Goal: Transaction & Acquisition: Purchase product/service

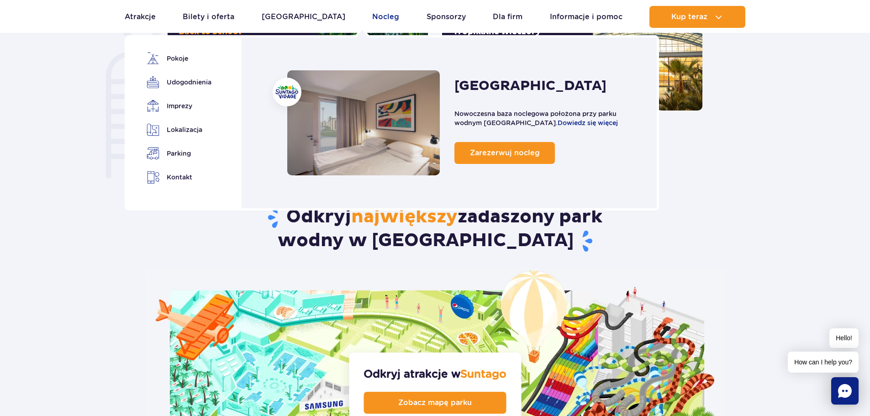
click at [372, 12] on link "Nocleg" at bounding box center [385, 17] width 27 height 22
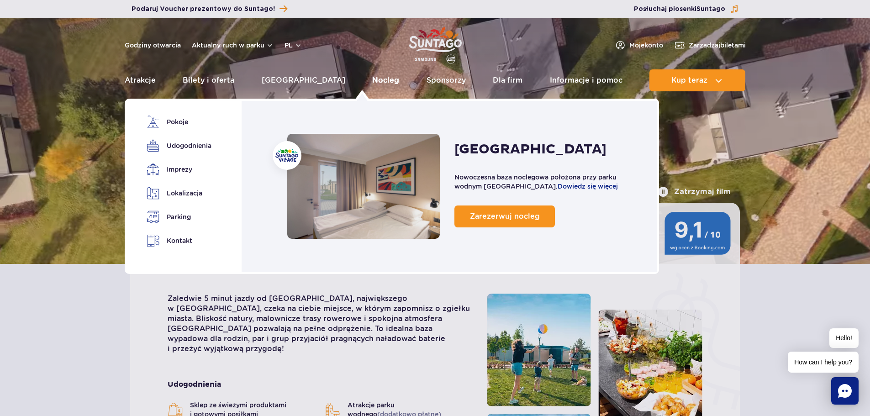
click at [372, 83] on link "Nocleg" at bounding box center [385, 80] width 27 height 22
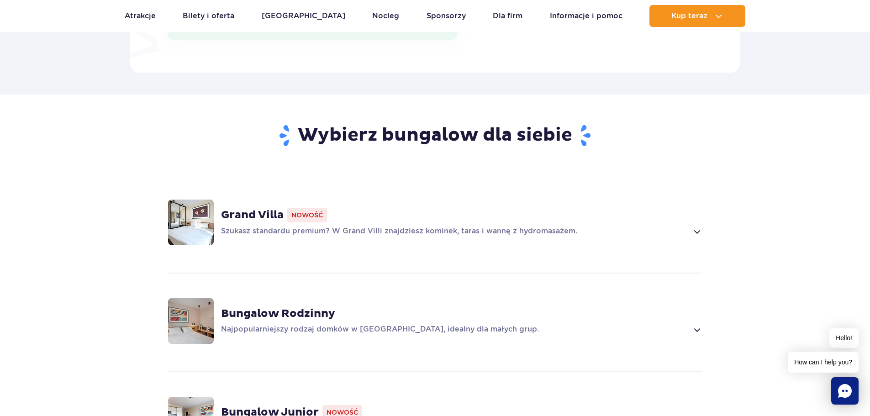
scroll to position [548, 0]
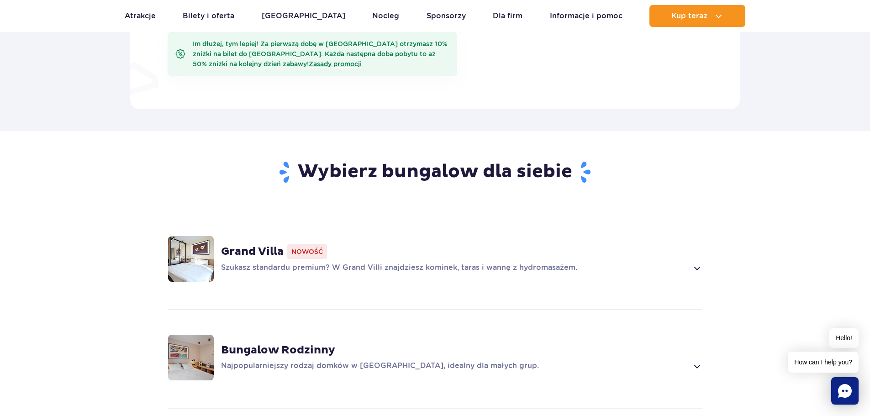
click at [316, 274] on div "Grand Villa Nowość Szukasz standardu premium? W Grand Villi znajdziesz kominek,…" at bounding box center [434, 258] width 585 height 97
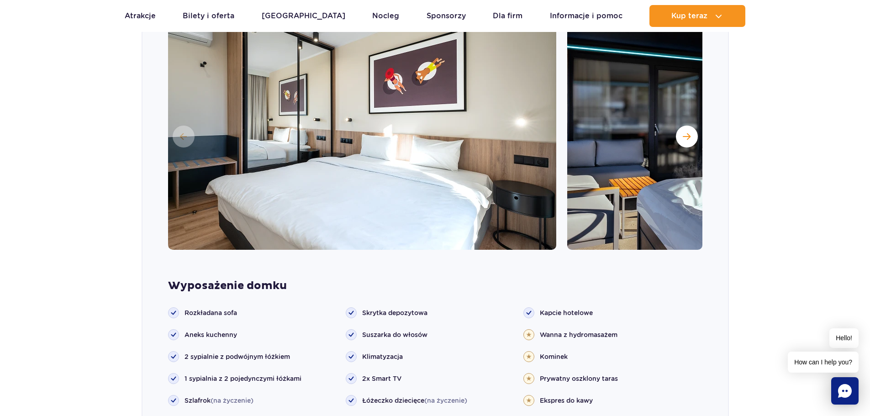
scroll to position [761, 0]
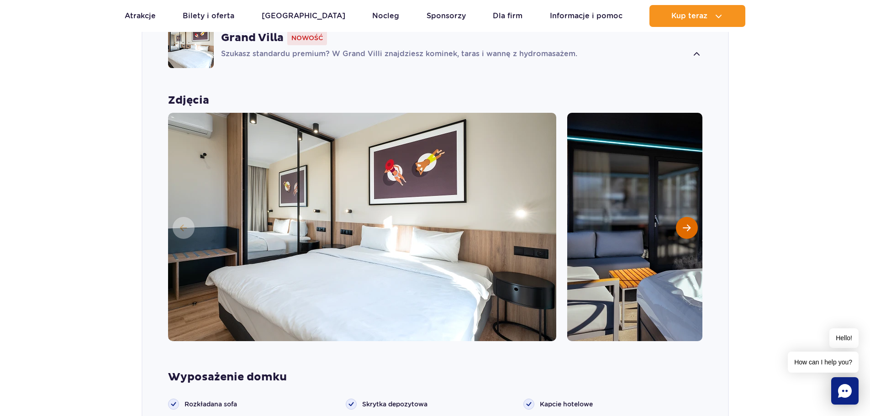
click at [684, 232] on button "Następny slajd" at bounding box center [687, 228] width 22 height 22
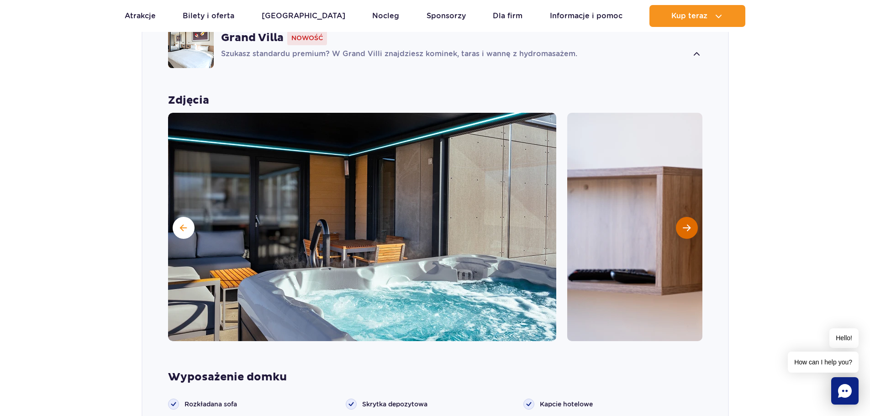
click at [684, 232] on button "Następny slajd" at bounding box center [687, 228] width 22 height 22
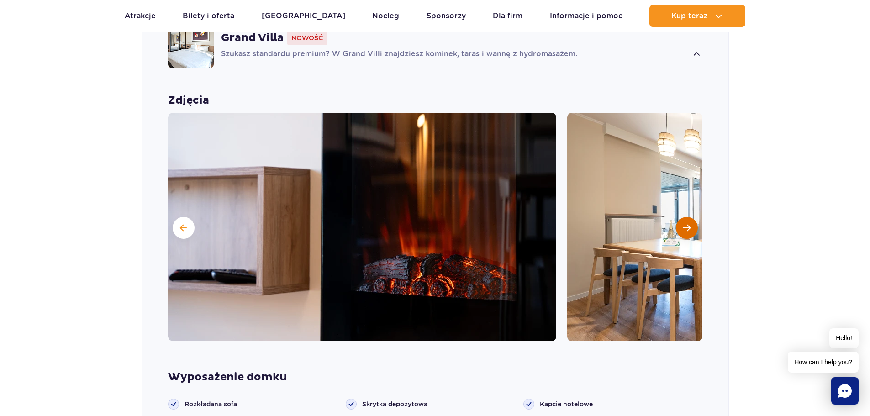
click at [684, 232] on button "Następny slajd" at bounding box center [687, 228] width 22 height 22
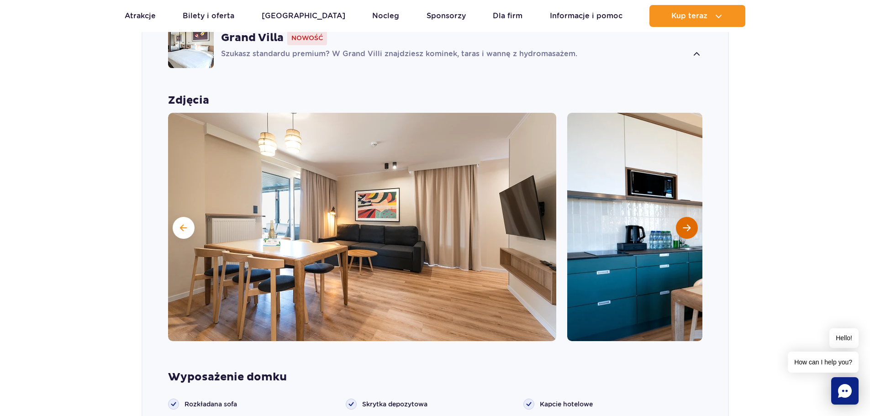
click at [684, 232] on button "Następny slajd" at bounding box center [687, 228] width 22 height 22
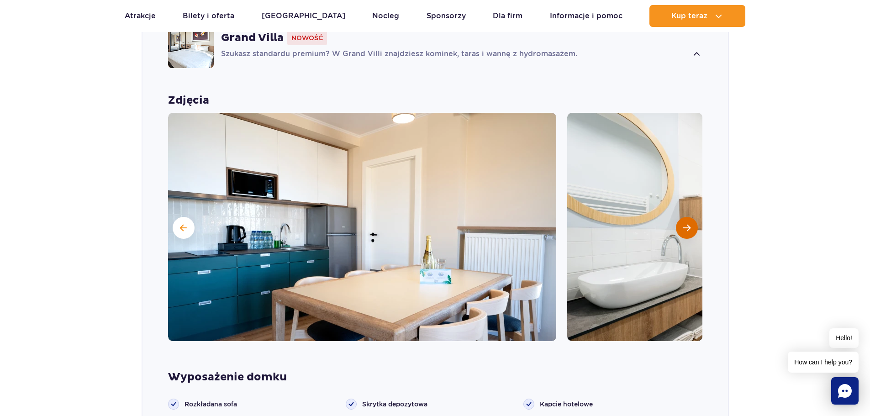
click at [684, 232] on button "Następny slajd" at bounding box center [687, 228] width 22 height 22
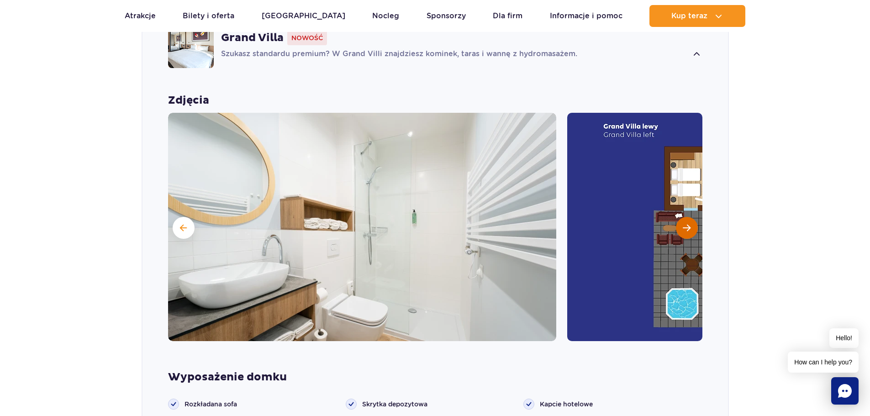
click at [684, 232] on button "Następny slajd" at bounding box center [687, 228] width 22 height 22
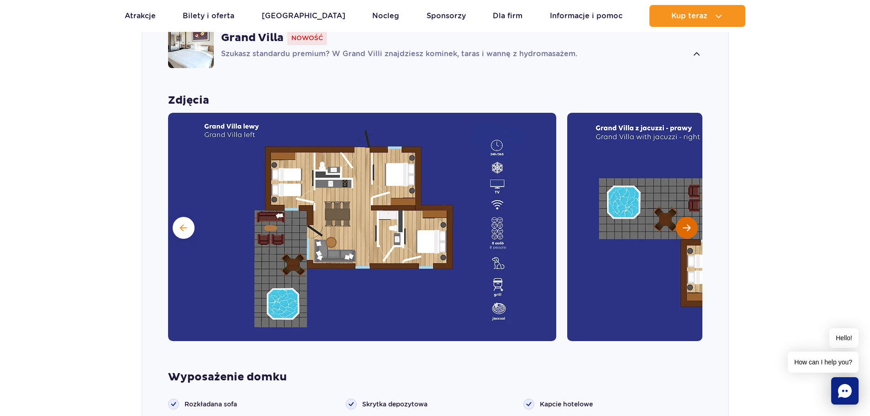
click at [684, 232] on button "Następny slajd" at bounding box center [687, 228] width 22 height 22
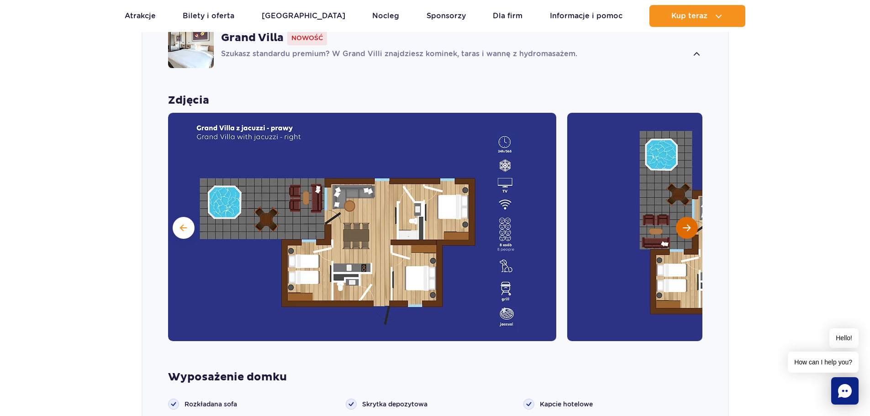
click at [685, 227] on span "Następny slajd" at bounding box center [686, 228] width 8 height 8
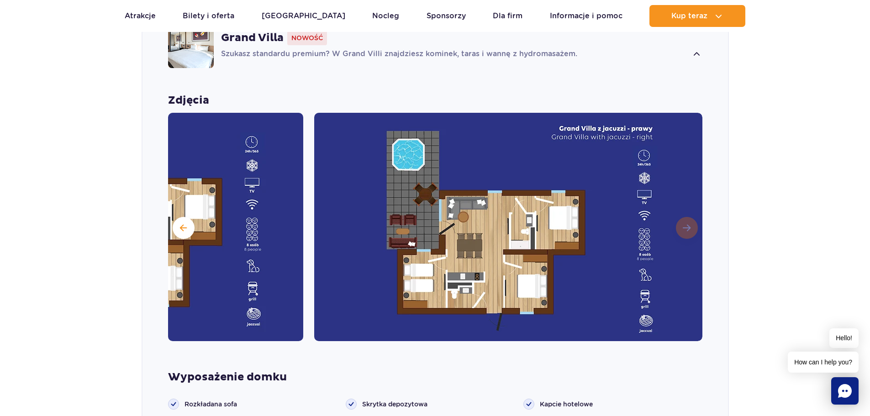
click at [685, 227] on img at bounding box center [508, 227] width 388 height 228
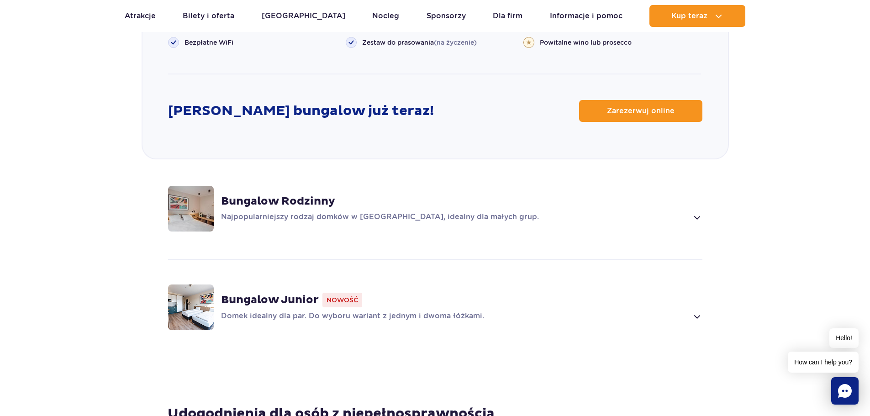
scroll to position [1324, 0]
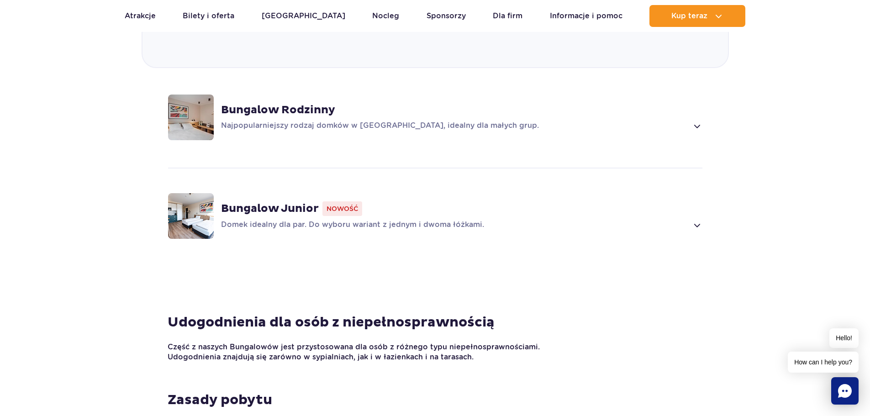
click at [281, 112] on strong "Bungalow Rodzinny" at bounding box center [278, 110] width 114 height 14
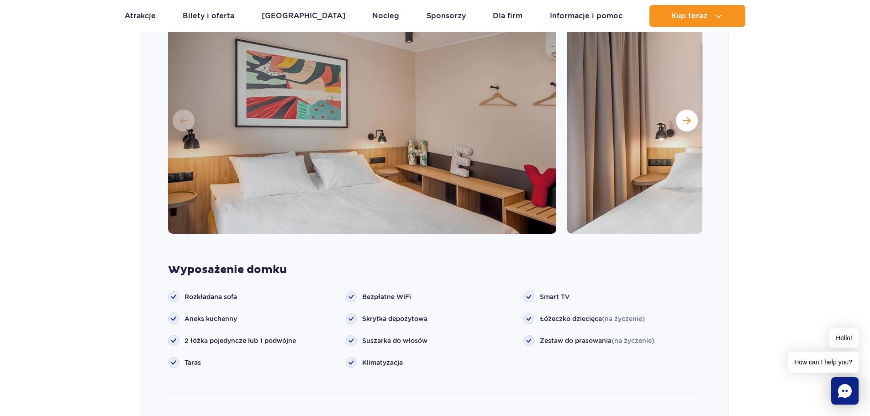
scroll to position [951, 0]
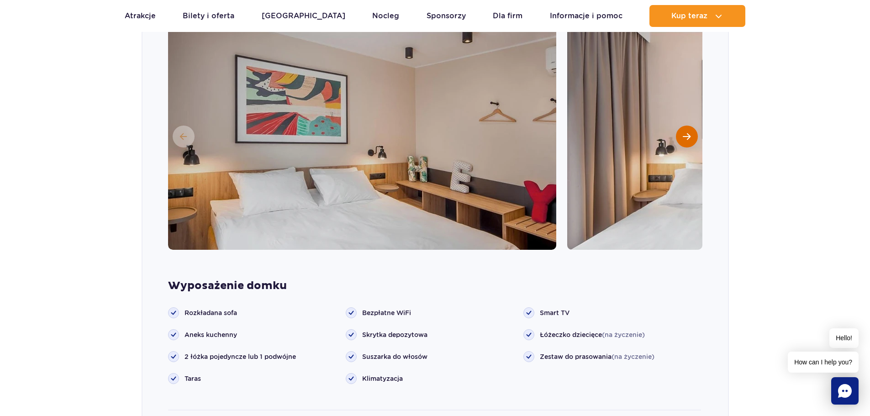
click at [693, 135] on button "Następny slajd" at bounding box center [687, 137] width 22 height 22
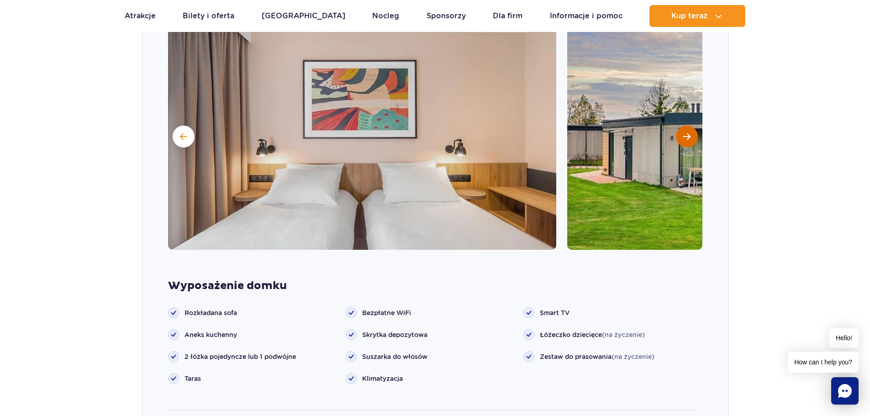
click at [693, 135] on button "Następny slajd" at bounding box center [687, 137] width 22 height 22
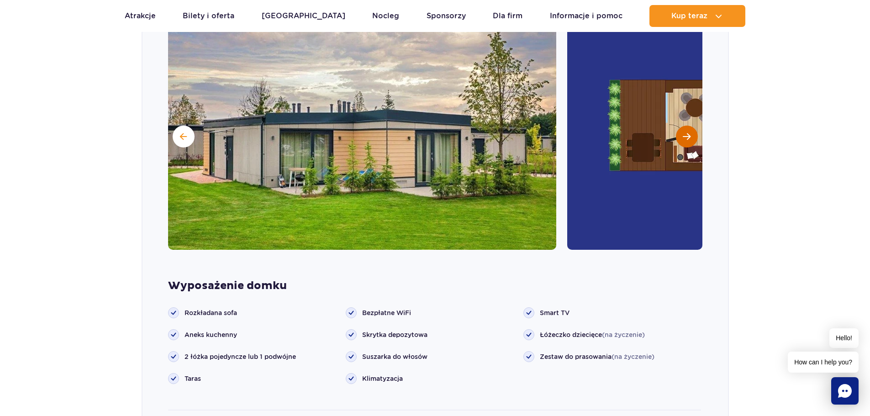
click at [693, 135] on button "Następny slajd" at bounding box center [687, 137] width 22 height 22
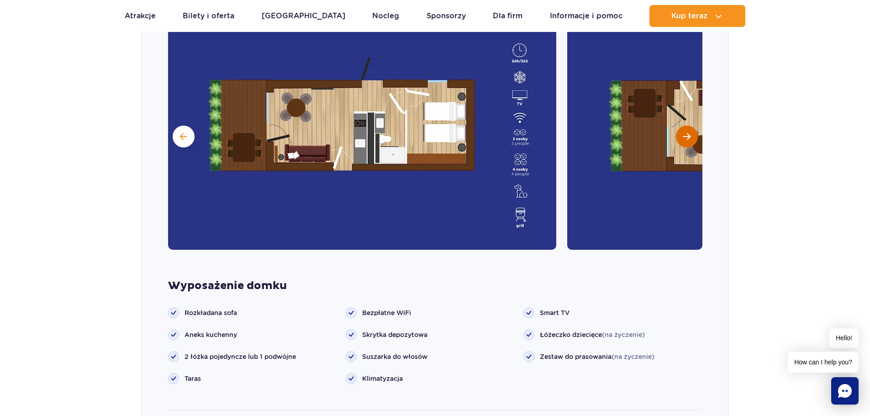
click at [693, 135] on button "Następny slajd" at bounding box center [687, 137] width 22 height 22
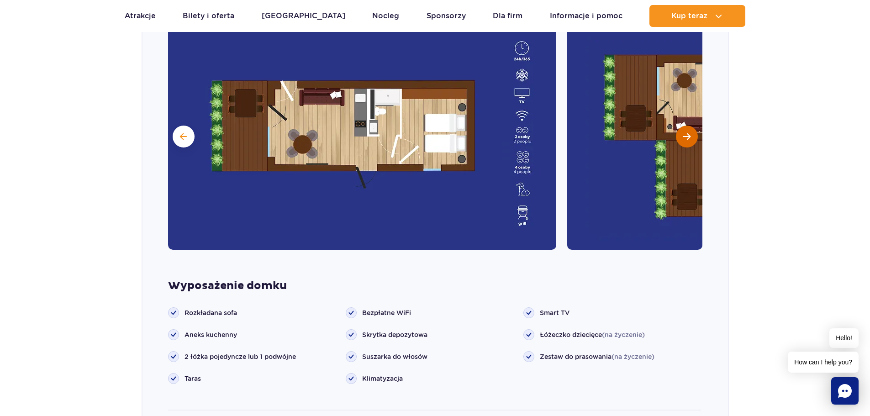
click at [693, 135] on button "Następny slajd" at bounding box center [687, 137] width 22 height 22
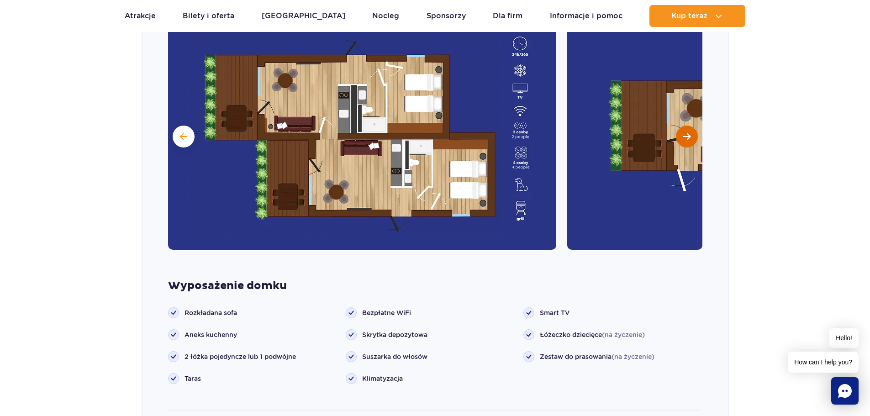
click at [689, 141] on button "Następny slajd" at bounding box center [687, 137] width 22 height 22
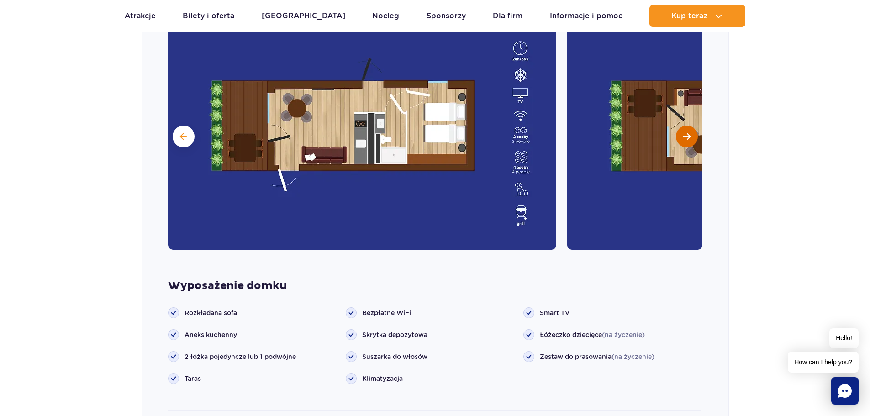
click at [689, 141] on button "Następny slajd" at bounding box center [687, 137] width 22 height 22
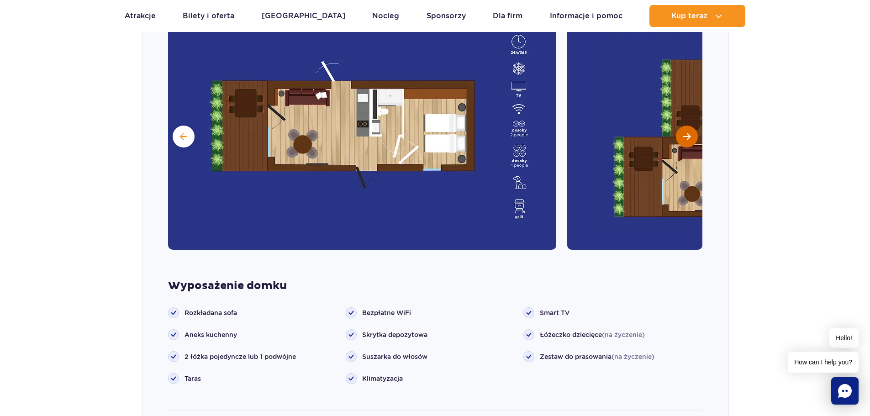
click at [689, 141] on button "Następny slajd" at bounding box center [687, 137] width 22 height 22
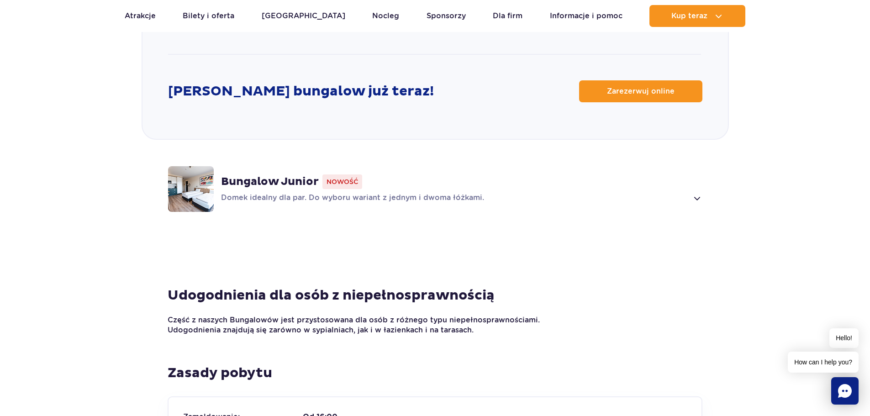
scroll to position [1408, 0]
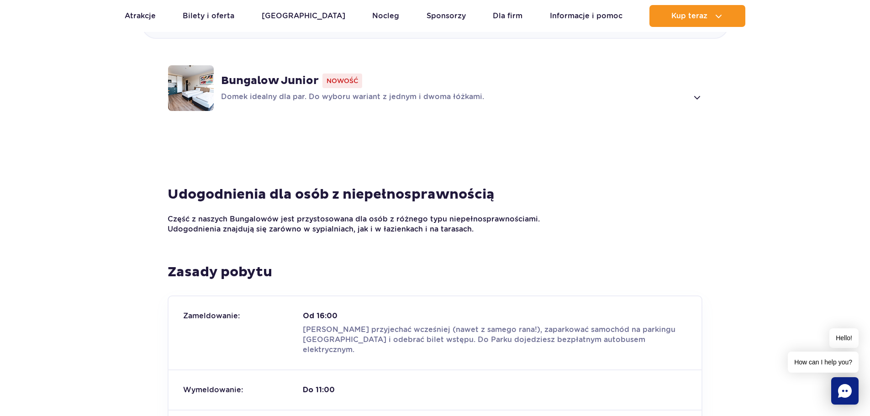
click at [426, 90] on div "Bungalow Junior Nowość Domek idealny dla par. Do wyboru wariant z jednym i dwom…" at bounding box center [461, 87] width 481 height 29
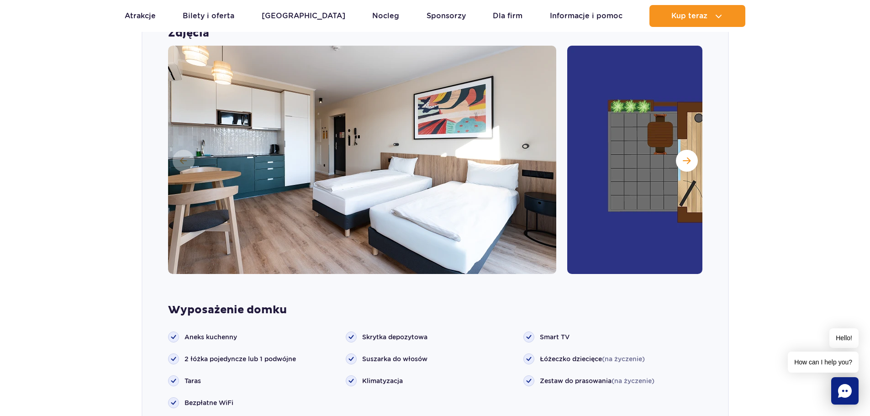
scroll to position [1004, 0]
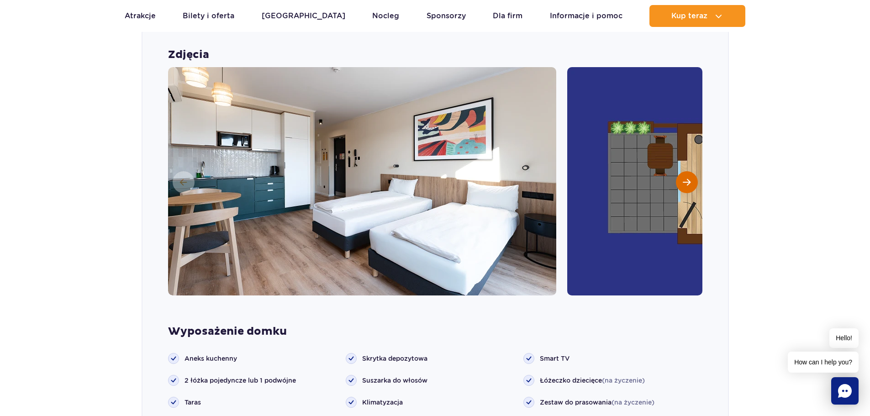
click at [683, 180] on span "Następny slajd" at bounding box center [686, 182] width 8 height 8
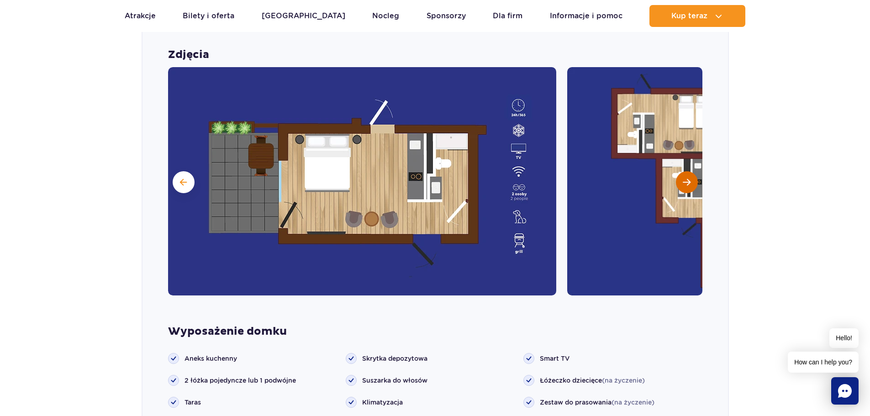
click at [683, 180] on span "Następny slajd" at bounding box center [686, 182] width 8 height 8
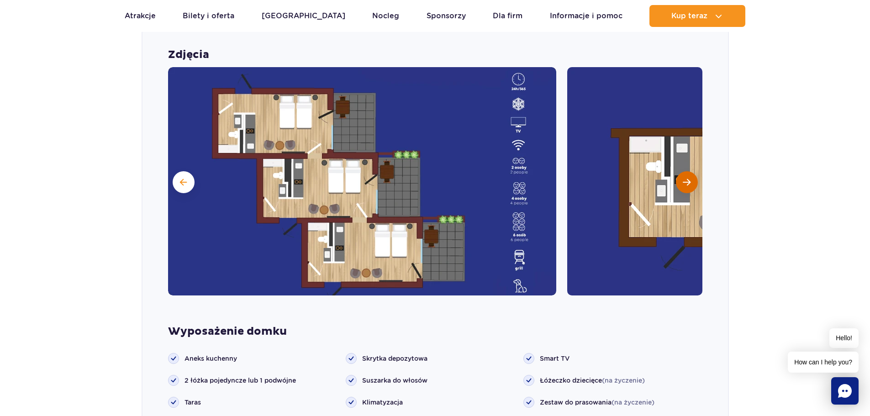
click at [683, 180] on span "Następny slajd" at bounding box center [686, 182] width 8 height 8
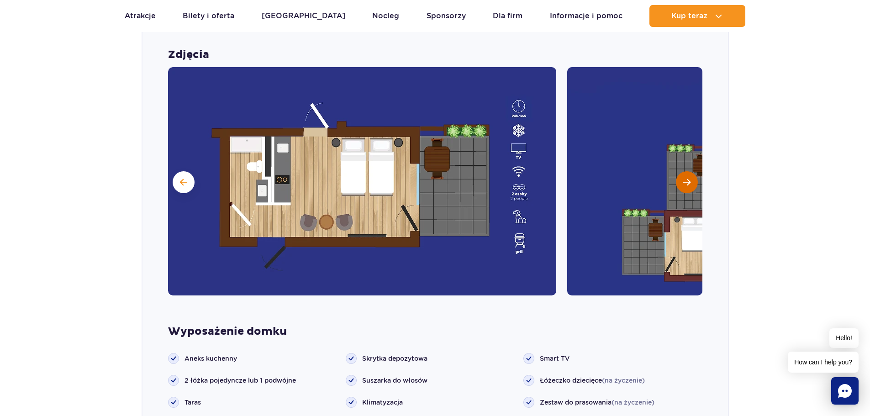
click at [683, 180] on span "Następny slajd" at bounding box center [686, 182] width 8 height 8
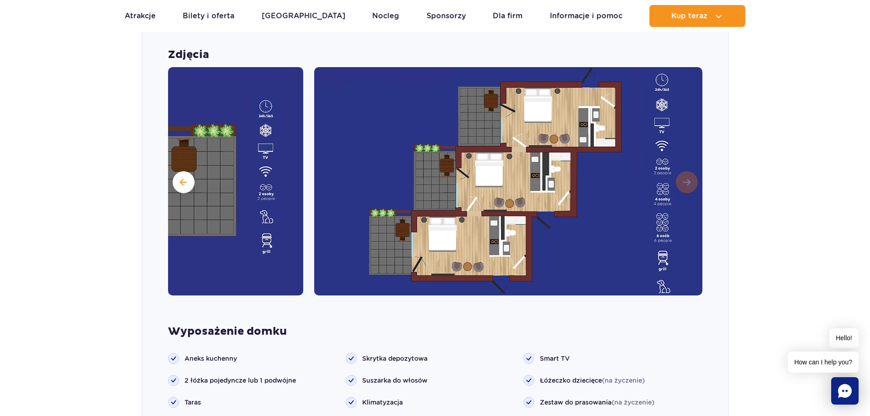
click at [683, 180] on img at bounding box center [508, 181] width 388 height 228
click at [755, 193] on section "Wybierz bungalow dla siebie Grand Villa Nowość Szukasz standardu premium? W Gra…" at bounding box center [435, 132] width 870 height 915
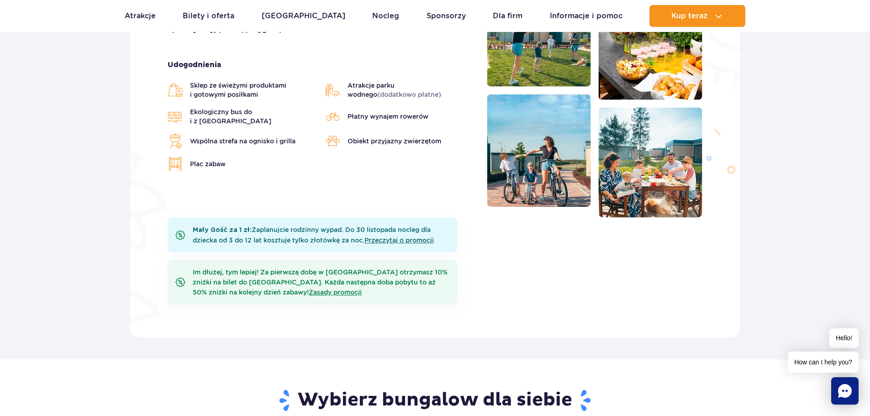
scroll to position [0, 0]
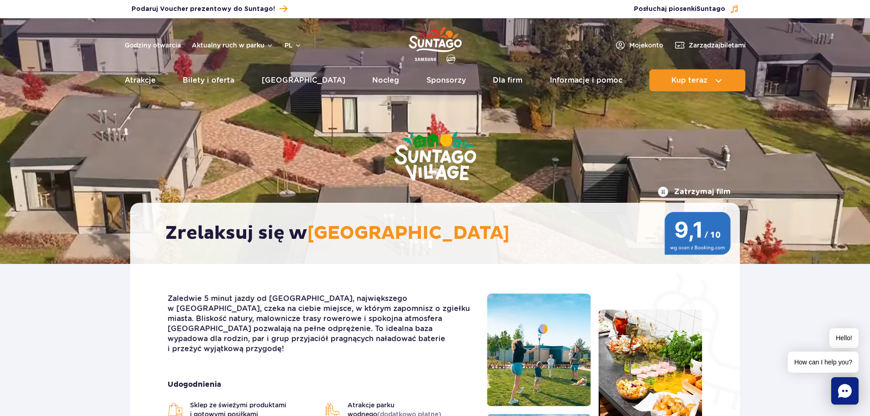
drag, startPoint x: 228, startPoint y: 79, endPoint x: 266, endPoint y: 111, distance: 49.5
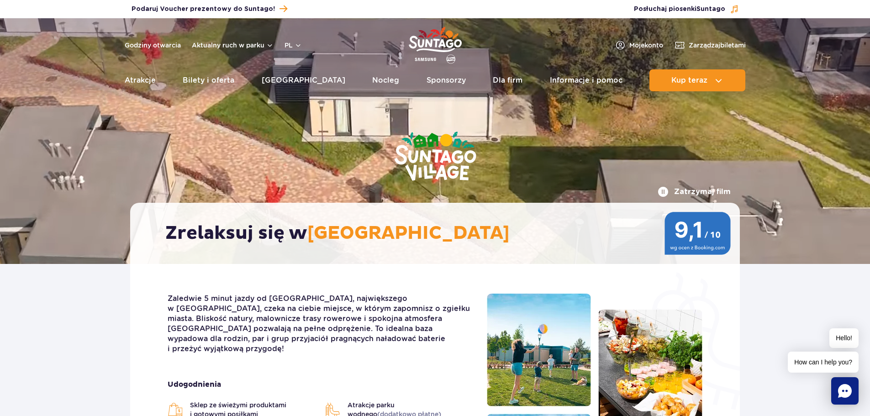
click at [228, 79] on link "Bilety i oferta" at bounding box center [209, 80] width 52 height 22
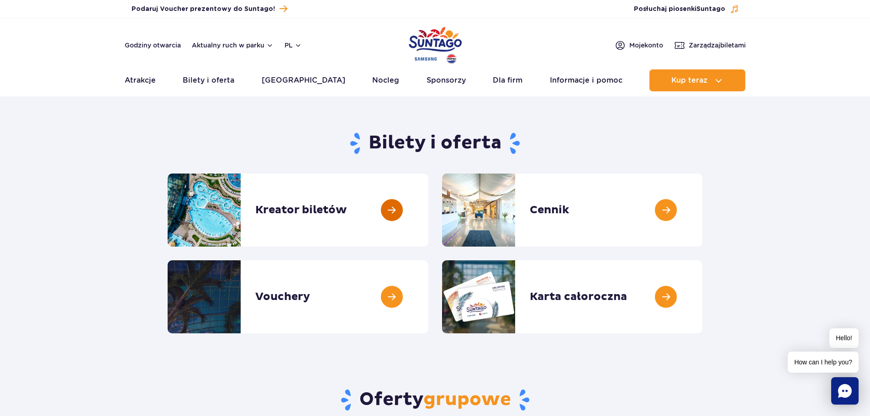
click at [428, 203] on link at bounding box center [428, 209] width 0 height 73
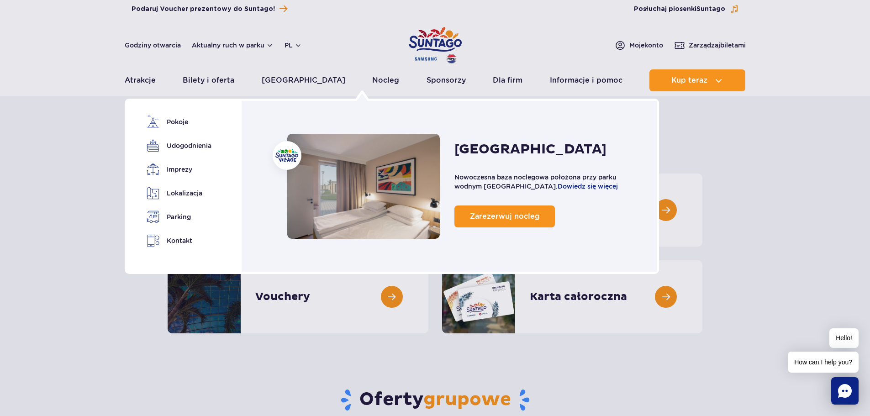
drag, startPoint x: 361, startPoint y: 79, endPoint x: 375, endPoint y: 99, distance: 24.8
click at [372, 79] on link "Nocleg" at bounding box center [385, 80] width 27 height 22
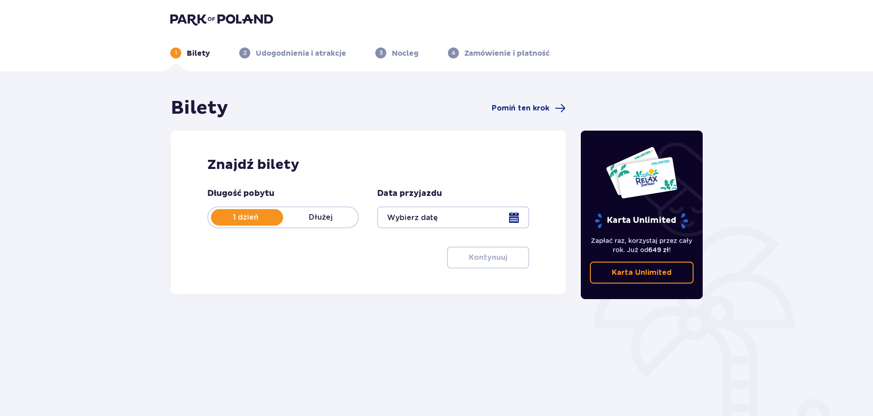
click at [512, 222] on div at bounding box center [453, 217] width 152 height 22
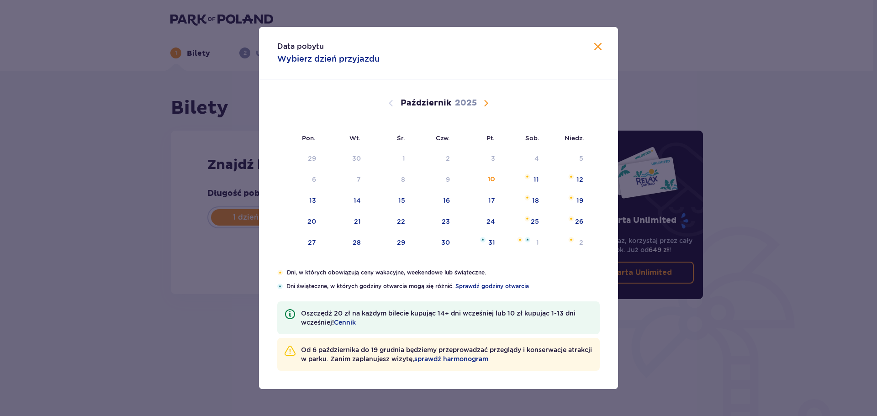
click at [495, 110] on div "Październik 2025" at bounding box center [438, 113] width 302 height 68
click at [491, 109] on div "Październik 2025" at bounding box center [438, 113] width 302 height 68
click at [482, 104] on span "Następny miesiąc" at bounding box center [485, 103] width 11 height 11
click at [492, 194] on div "14" at bounding box center [478, 201] width 44 height 20
type input "14.11.25"
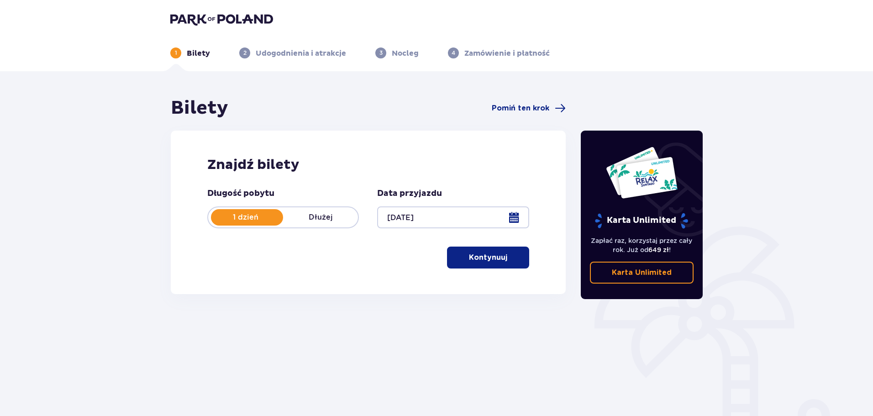
scroll to position [46, 0]
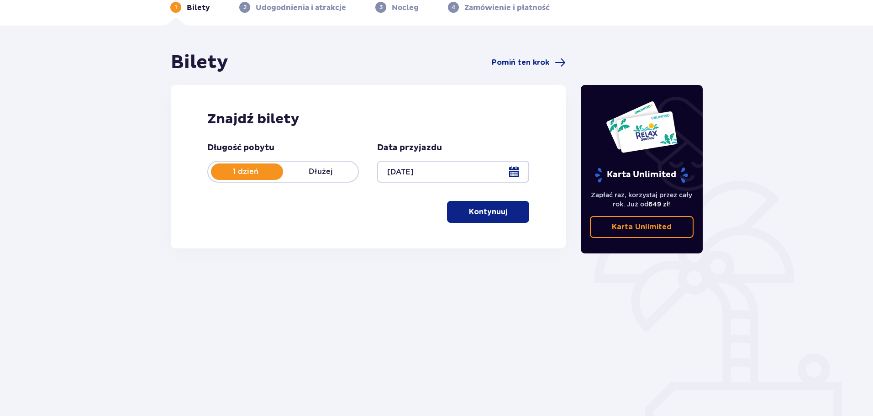
click at [473, 203] on button "Kontynuuj" at bounding box center [488, 212] width 82 height 22
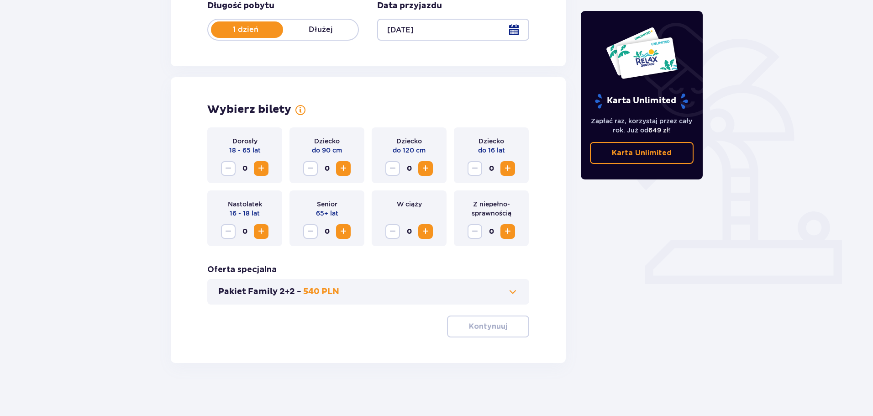
scroll to position [189, 0]
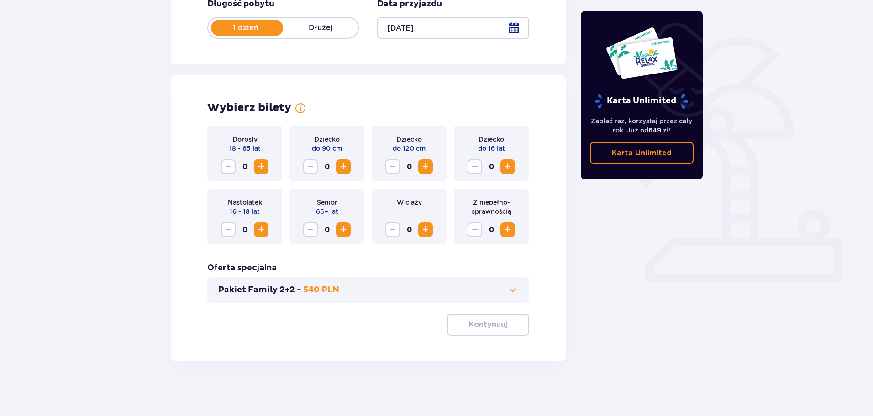
click at [258, 167] on span "Zwiększ" at bounding box center [261, 166] width 11 height 11
click at [265, 166] on span "Zwiększ" at bounding box center [261, 166] width 11 height 11
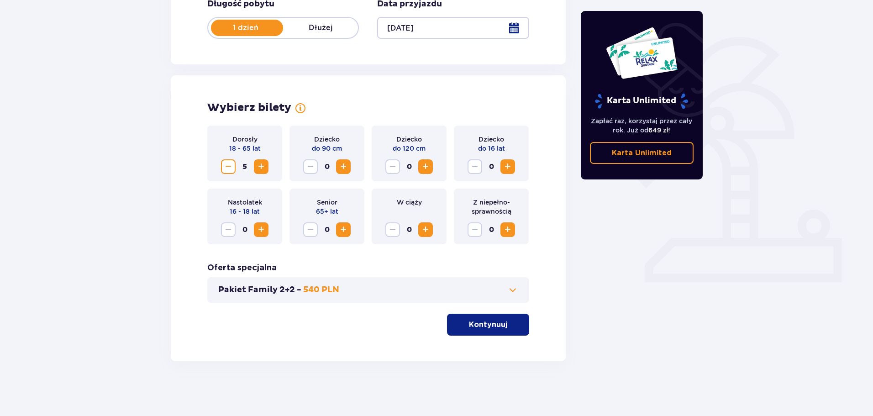
click at [265, 166] on span "Zwiększ" at bounding box center [261, 166] width 11 height 11
click at [265, 167] on span "Zwiększ" at bounding box center [261, 166] width 11 height 11
click at [469, 328] on p "Kontynuuj" at bounding box center [488, 325] width 38 height 10
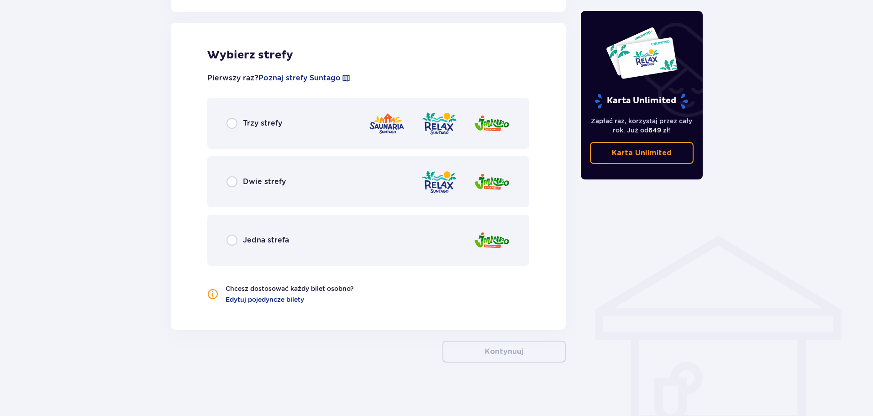
scroll to position [507, 0]
click at [229, 126] on input "radio" at bounding box center [231, 122] width 11 height 11
radio input "true"
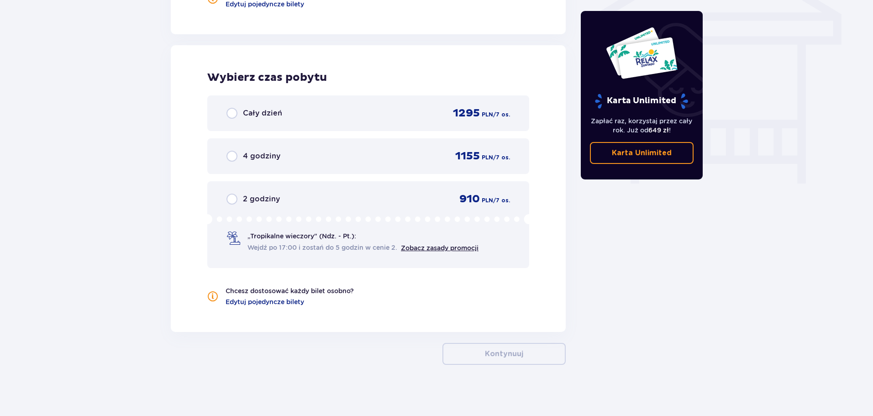
scroll to position [805, 0]
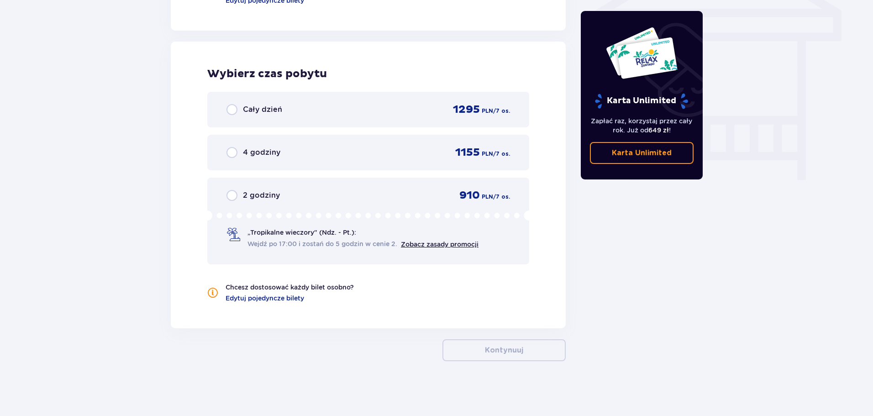
click at [232, 196] on input "radio" at bounding box center [231, 195] width 11 height 11
radio input "true"
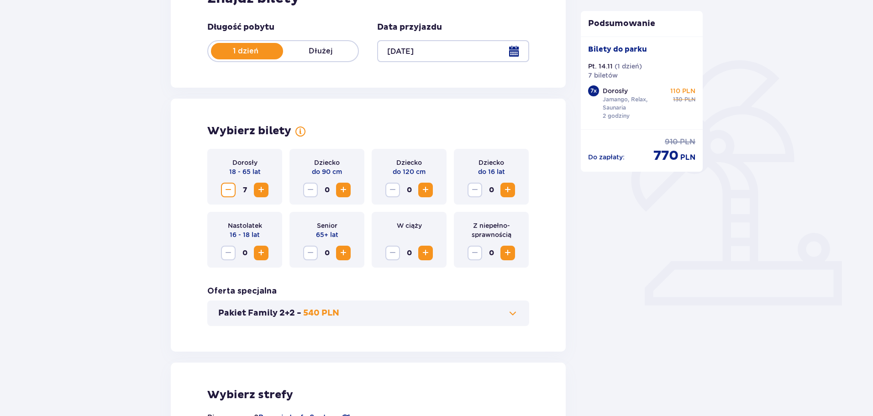
scroll to position [0, 0]
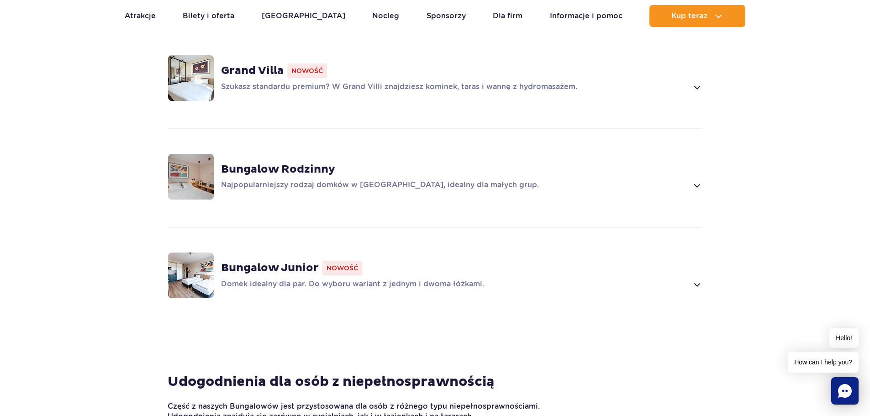
scroll to position [730, 0]
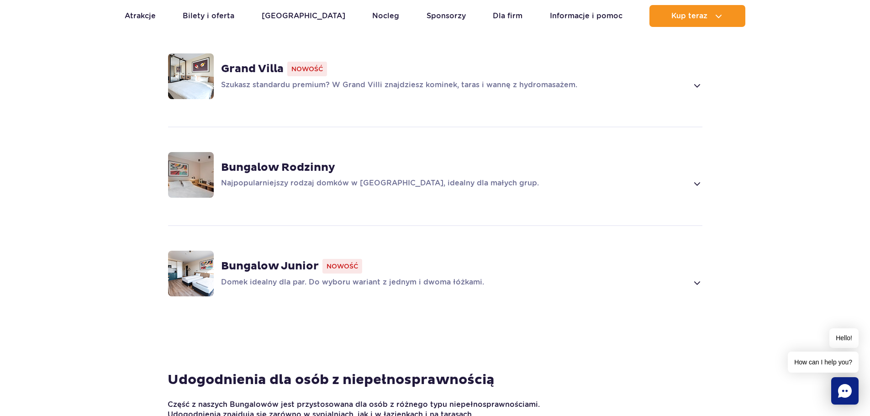
click at [360, 74] on div "Grand Villa Nowość" at bounding box center [461, 69] width 481 height 15
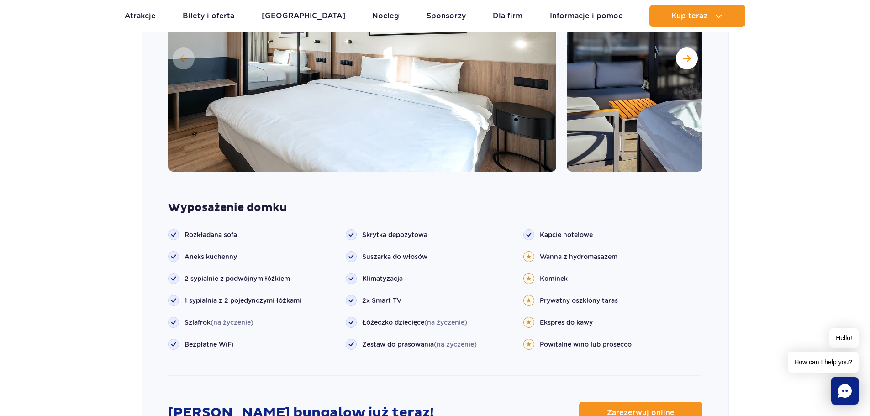
scroll to position [949, 0]
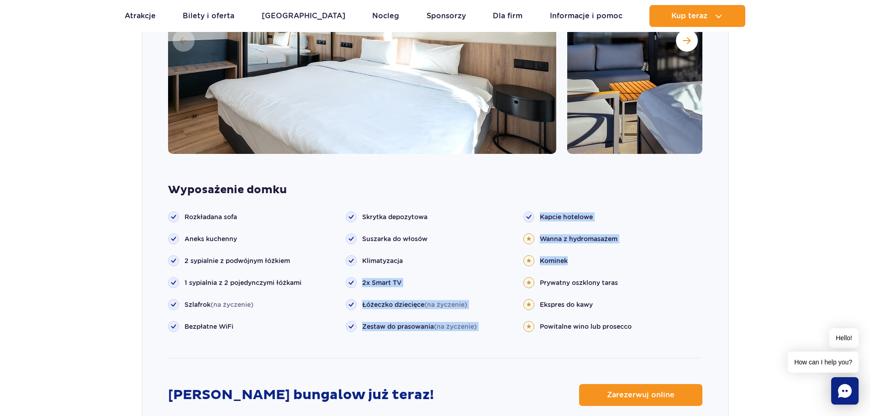
drag, startPoint x: 567, startPoint y: 257, endPoint x: 504, endPoint y: 260, distance: 62.6
click at [504, 260] on ul "Rozkładana sofa Aneks kuchenny Szlafrok (na życzenie)" at bounding box center [434, 284] width 533 height 147
click at [445, 250] on ul "Skrytka depozytowa Suszarka do włosów Klimatyzacja" at bounding box center [435, 271] width 178 height 121
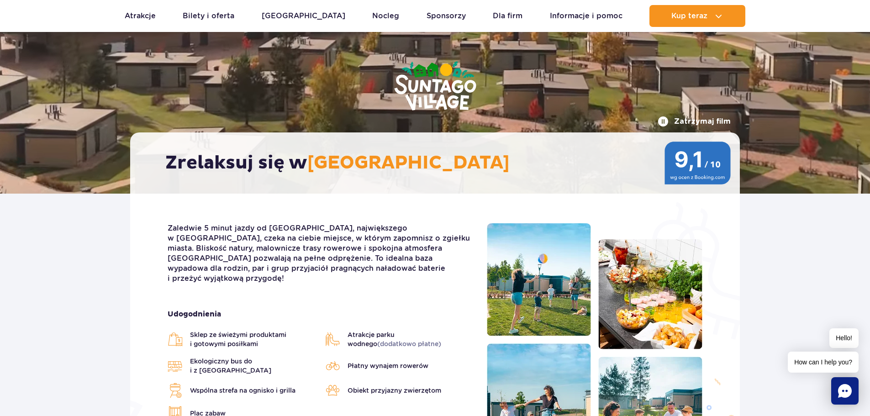
scroll to position [137, 0]
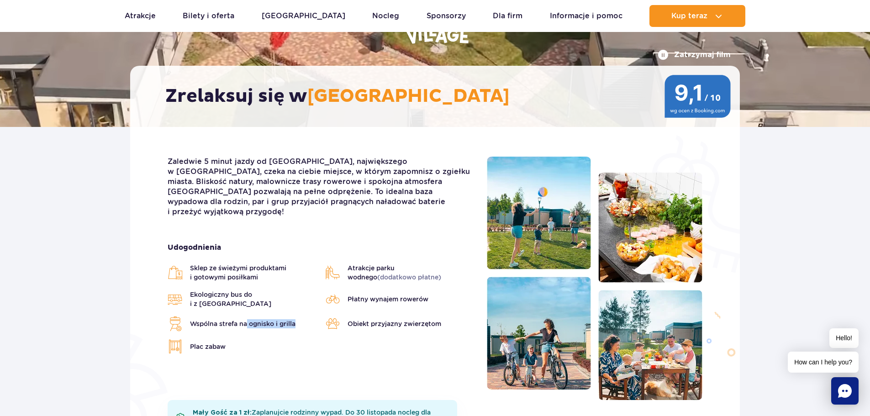
drag, startPoint x: 299, startPoint y: 312, endPoint x: 246, endPoint y: 319, distance: 52.9
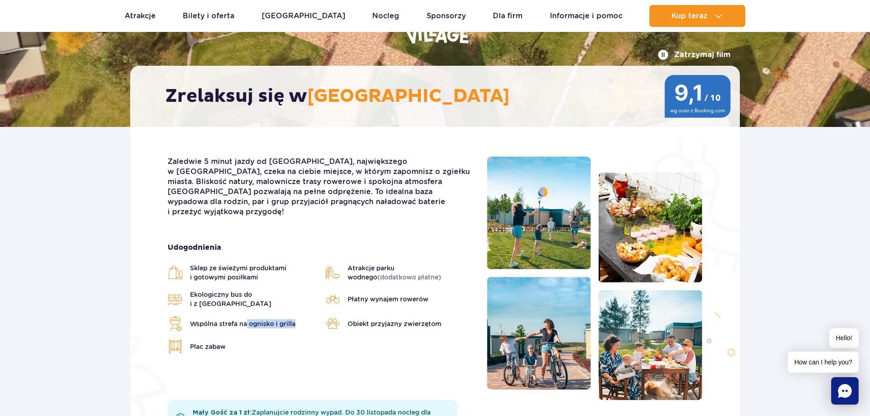
click at [246, 319] on ul "Sklep ze świeżymi produktami i gotowymi posiłkami Atrakcje parku wodnego (dodat…" at bounding box center [320, 308] width 305 height 90
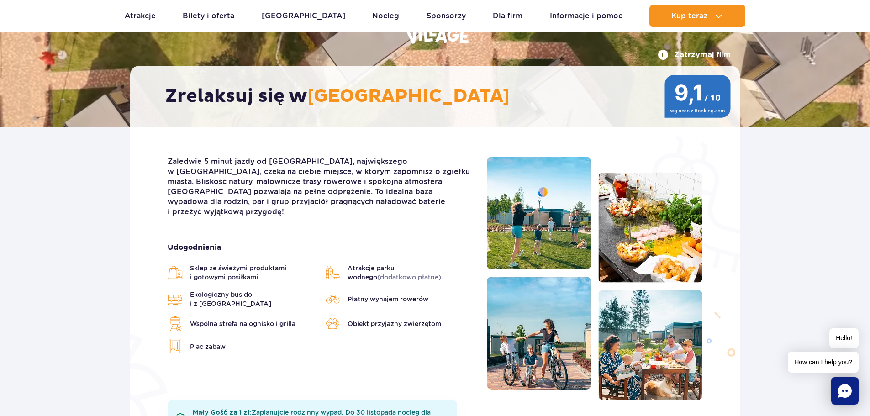
click at [374, 351] on div "Zaledwie 5 minut jazdy od Suntago, największego w Europie parku wodnego, czeka …" at bounding box center [320, 278] width 319 height 243
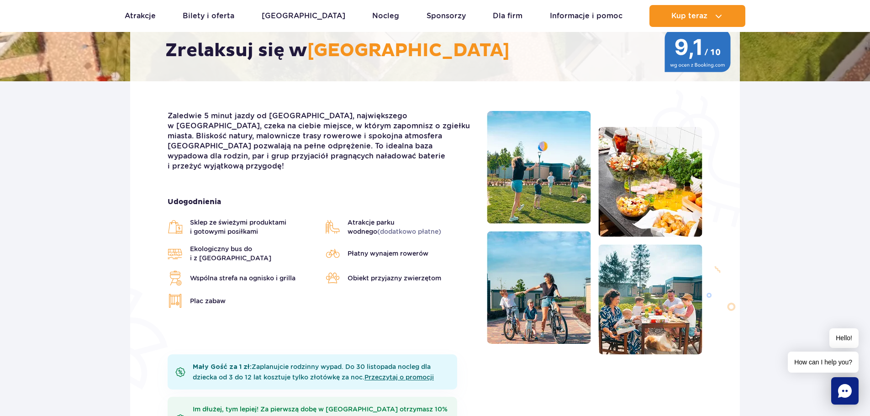
scroll to position [228, 0]
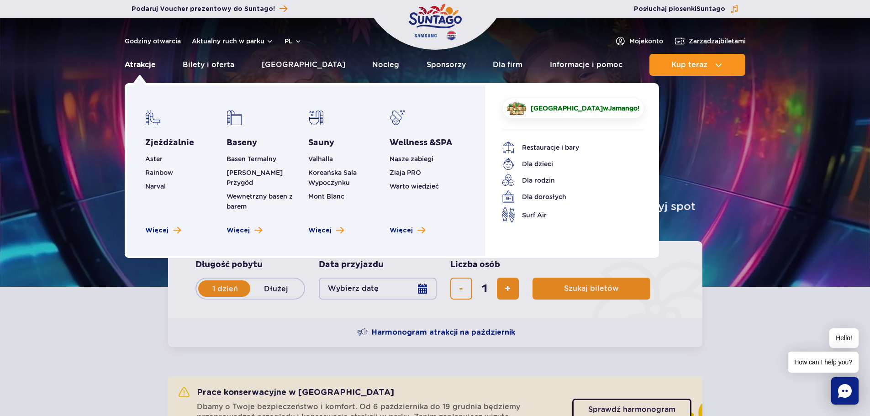
click at [137, 63] on link "Atrakcje" at bounding box center [140, 65] width 31 height 22
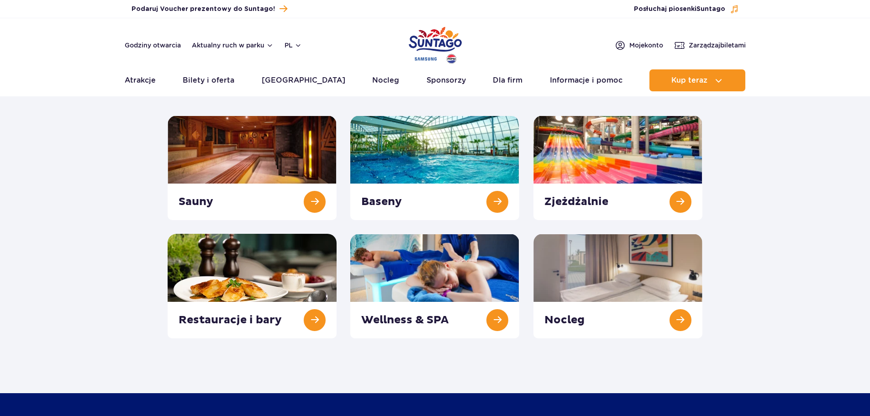
scroll to position [137, 0]
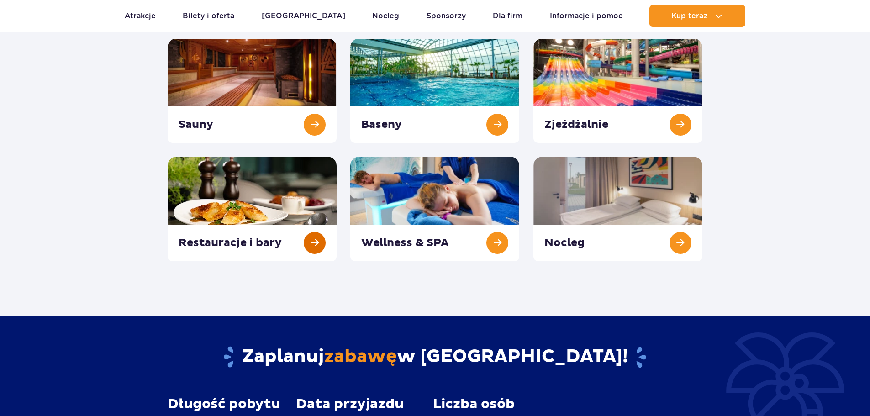
click at [292, 188] on link at bounding box center [252, 209] width 169 height 105
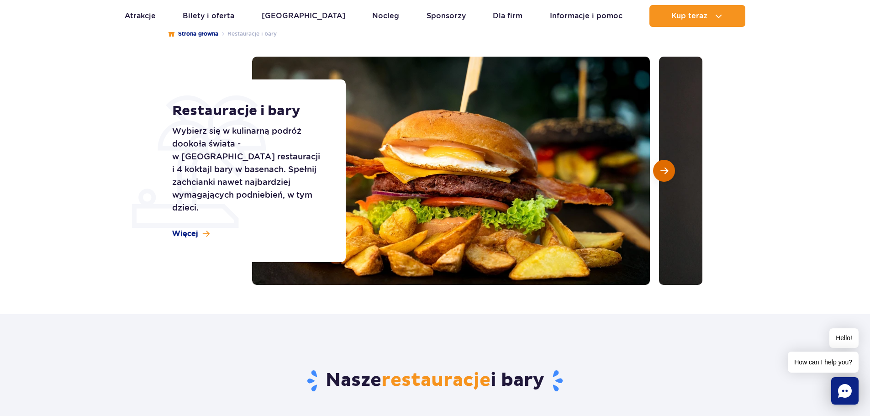
click at [656, 169] on button "Następny slajd" at bounding box center [664, 171] width 22 height 22
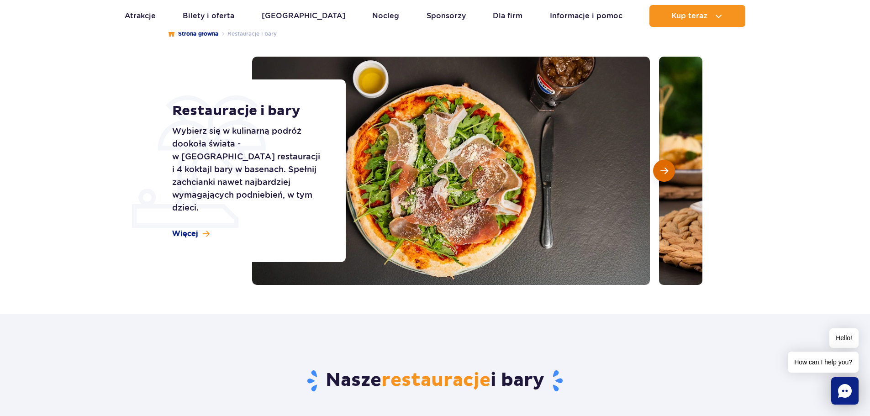
click at [660, 169] on span "Następny slajd" at bounding box center [664, 171] width 8 height 8
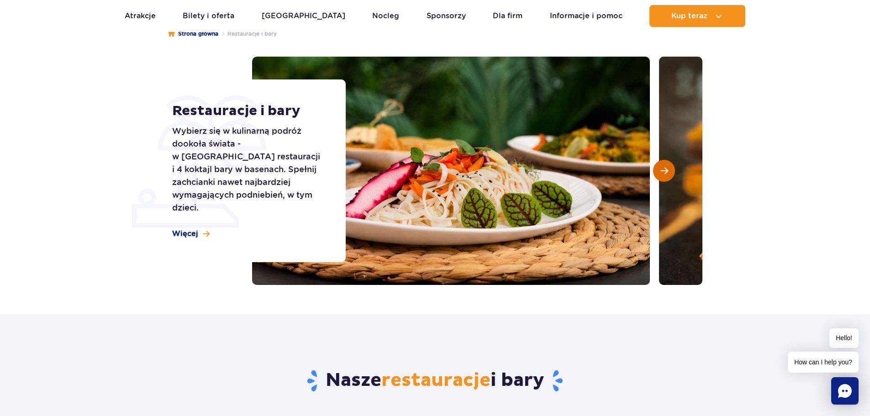
click at [660, 169] on span "Następny slajd" at bounding box center [664, 171] width 8 height 8
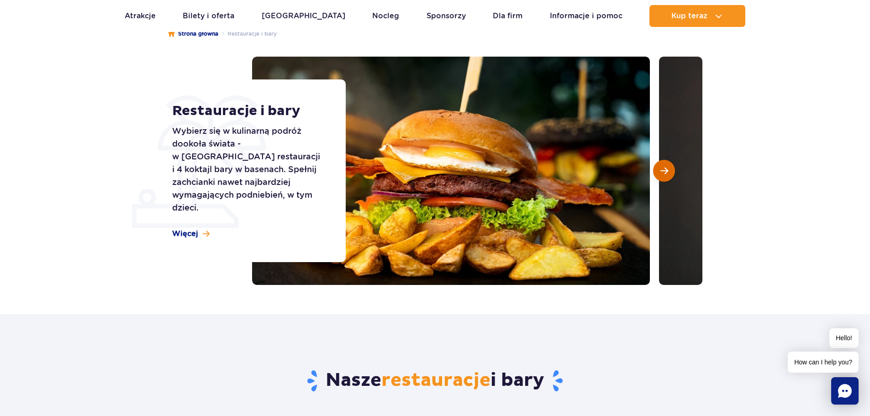
click at [660, 169] on span "Następny slajd" at bounding box center [664, 171] width 8 height 8
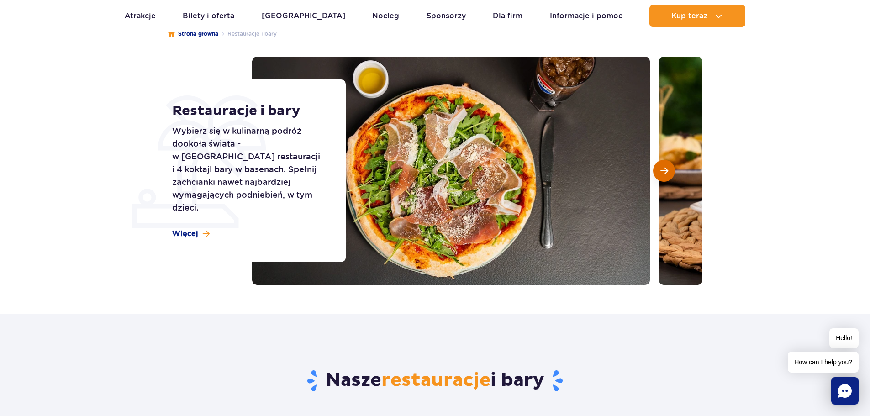
click at [660, 169] on span "Następny slajd" at bounding box center [664, 171] width 8 height 8
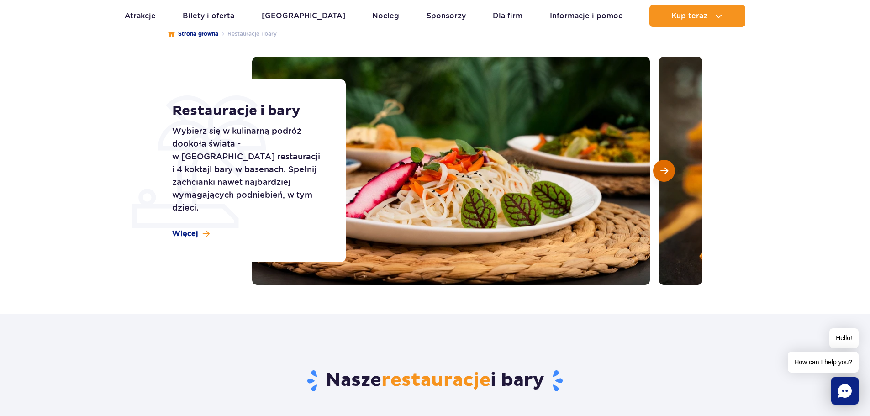
click at [660, 169] on span "Następny slajd" at bounding box center [664, 171] width 8 height 8
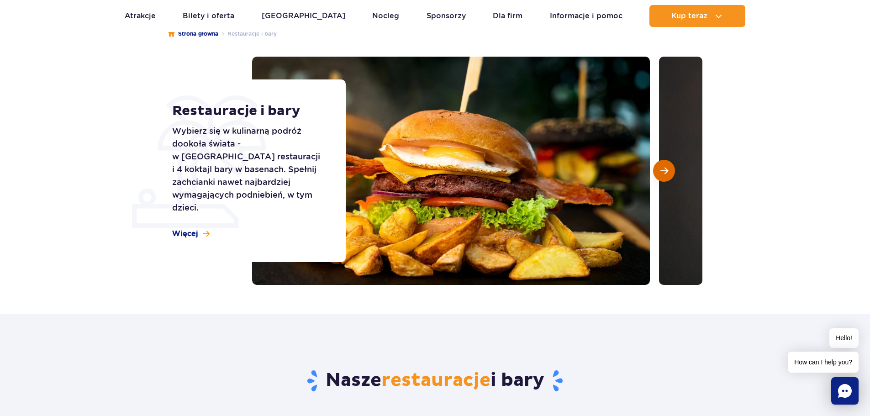
click at [660, 169] on span "Następny slajd" at bounding box center [664, 171] width 8 height 8
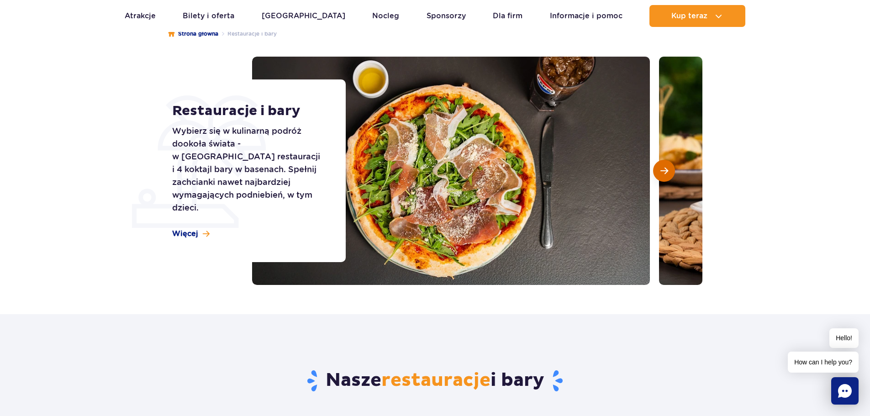
click at [660, 169] on span "Następny slajd" at bounding box center [664, 171] width 8 height 8
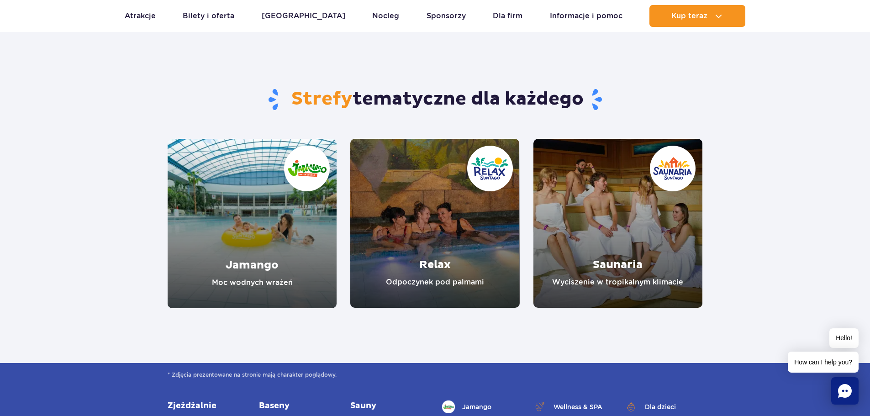
scroll to position [1552, 0]
